Goal: Find contact information: Find contact information

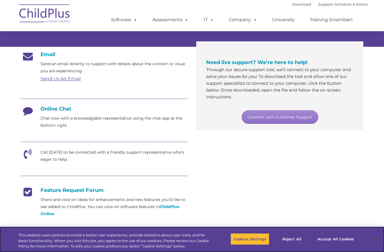
scroll to position [85, 0]
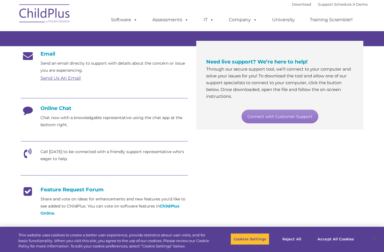
click at [66, 78] on link "Send Us An Email" at bounding box center [60, 77] width 40 height 5
click at [277, 115] on link "Connect with Customer Support" at bounding box center [279, 117] width 77 height 14
click at [301, 155] on div "Email Send an email directly to support with details about the concern or issue…" at bounding box center [191, 159] width 351 height 227
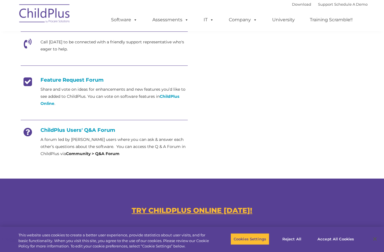
scroll to position [306, 0]
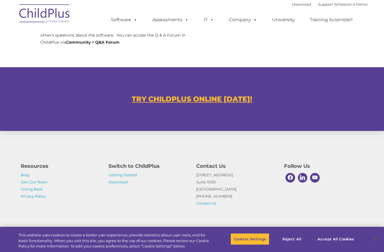
click at [368, 28] on nav "Download Support | Schedule A Demo  MENU MENU Software ChildPlus: The original…" at bounding box center [192, 15] width 384 height 31
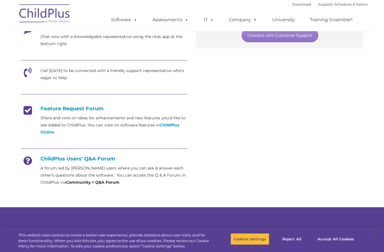
scroll to position [172, 0]
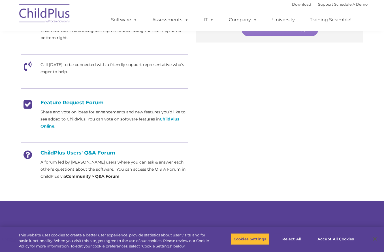
click at [76, 151] on h4 "ChildPlus Users' Q&A Forum" at bounding box center [104, 152] width 167 height 6
click at [74, 176] on strong "Community > Q&A Forum" at bounding box center [93, 176] width 54 height 5
click at [25, 155] on icon at bounding box center [28, 156] width 14 height 14
click at [89, 155] on h4 "ChildPlus Users' Q&A Forum" at bounding box center [104, 152] width 167 height 6
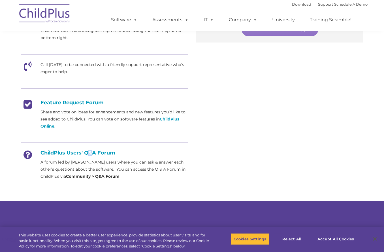
click at [89, 155] on h4 "ChildPlus Users' Q&A Forum" at bounding box center [104, 152] width 167 height 6
drag, startPoint x: 89, startPoint y: 155, endPoint x: 100, endPoint y: 176, distance: 24.3
click at [100, 176] on strong "Community > Q&A Forum" at bounding box center [93, 176] width 54 height 5
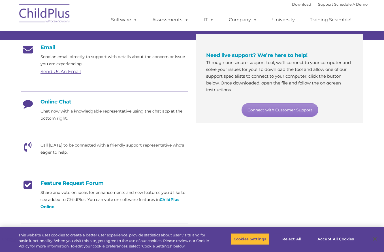
scroll to position [0, 0]
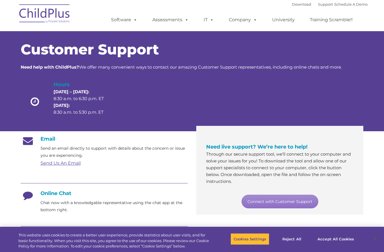
click at [369, 90] on div "Customer Support Need help with ChildPlus? We offer many convenient ways to con…" at bounding box center [192, 75] width 384 height 111
click at [57, 13] on img at bounding box center [44, 14] width 57 height 28
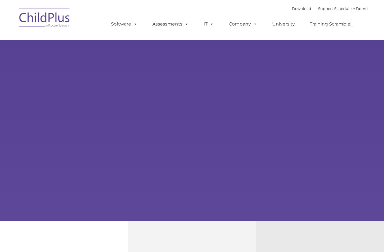
type input ""
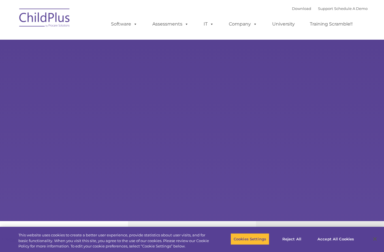
select select "MEDIUM"
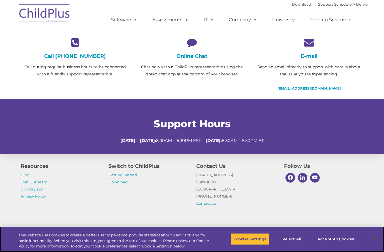
scroll to position [155, 0]
